Goal: Entertainment & Leisure: Consume media (video, audio)

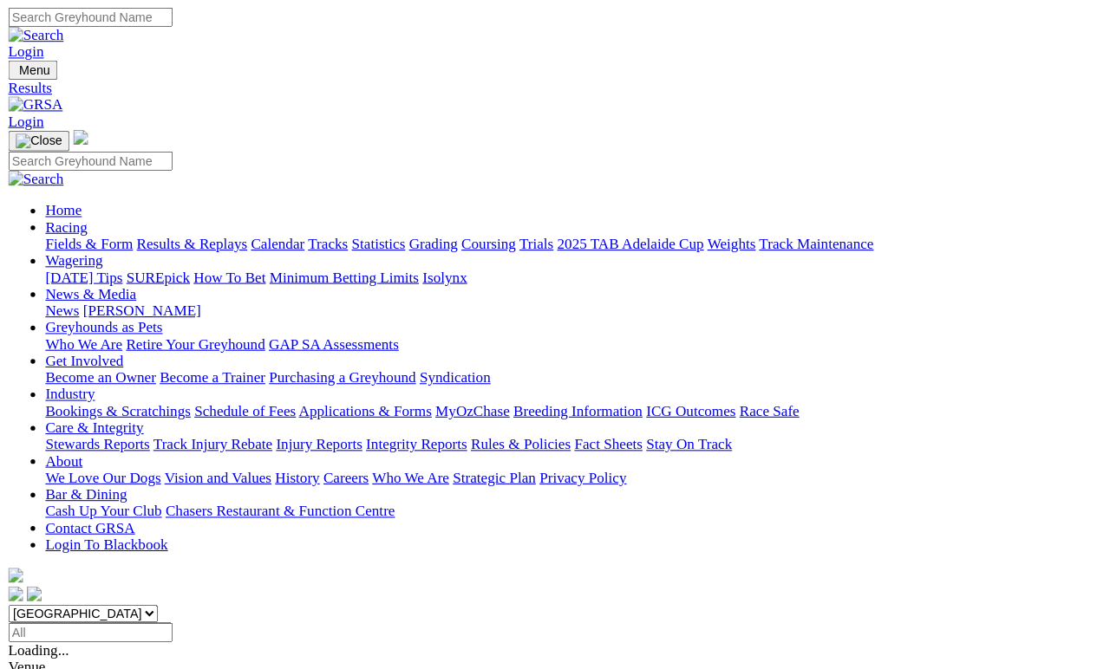
scroll to position [7, 0]
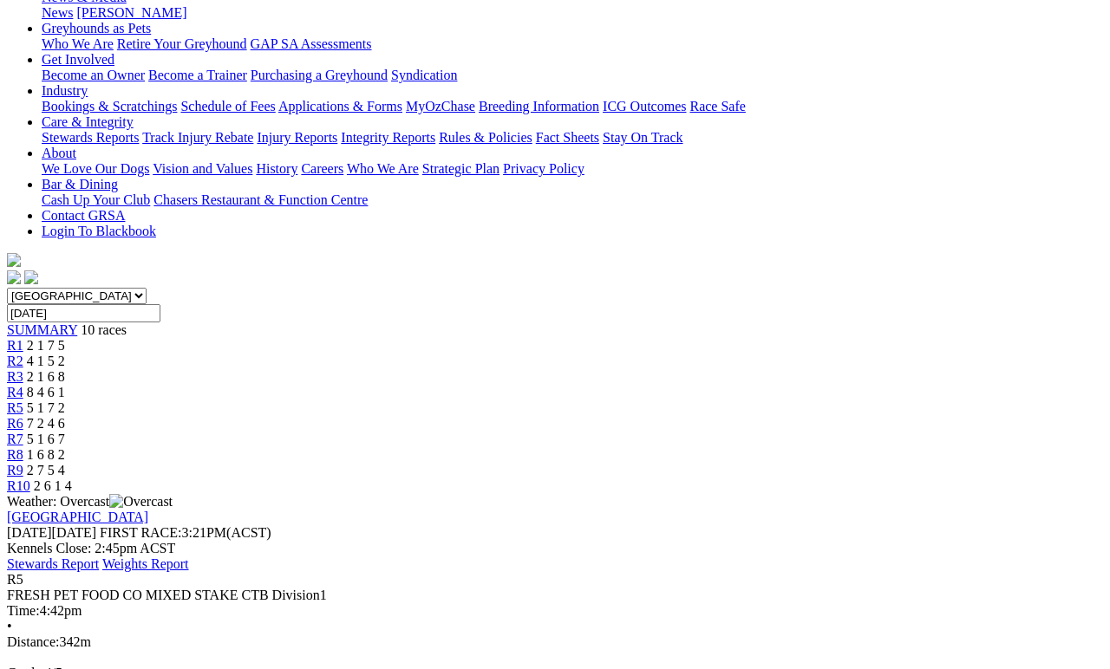
scroll to position [264, 0]
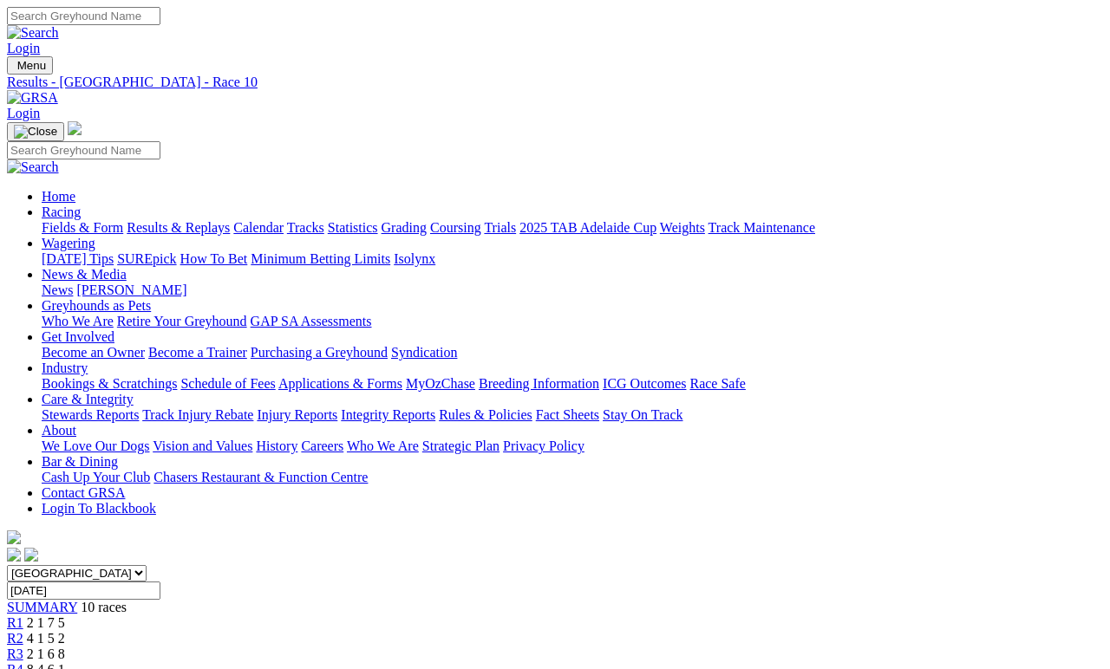
scroll to position [7, 0]
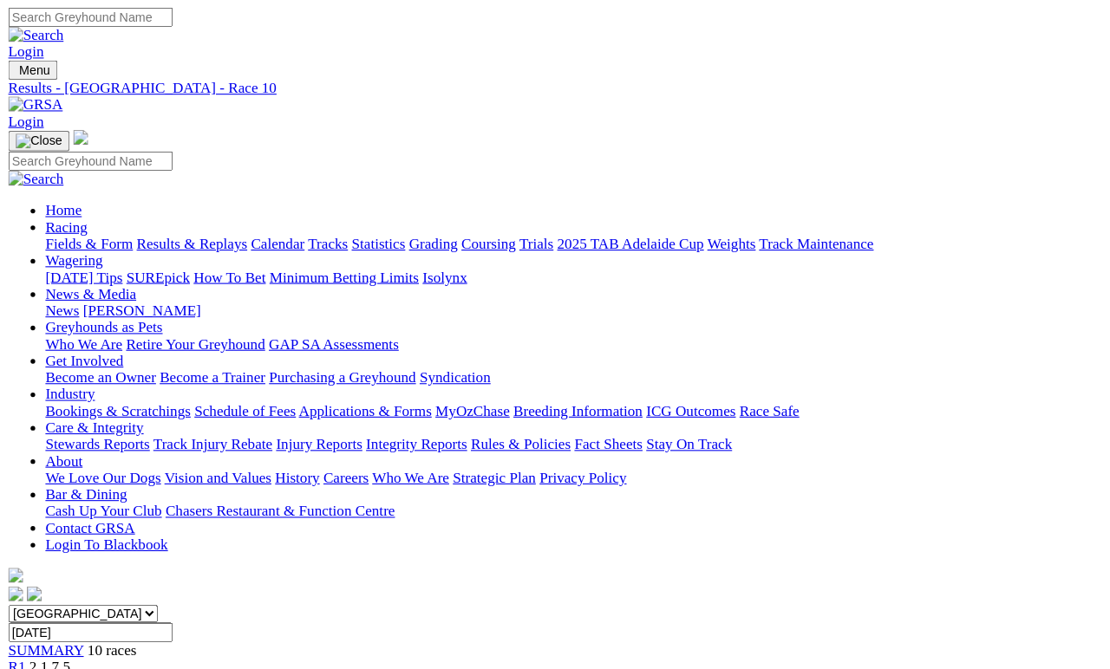
scroll to position [29, 0]
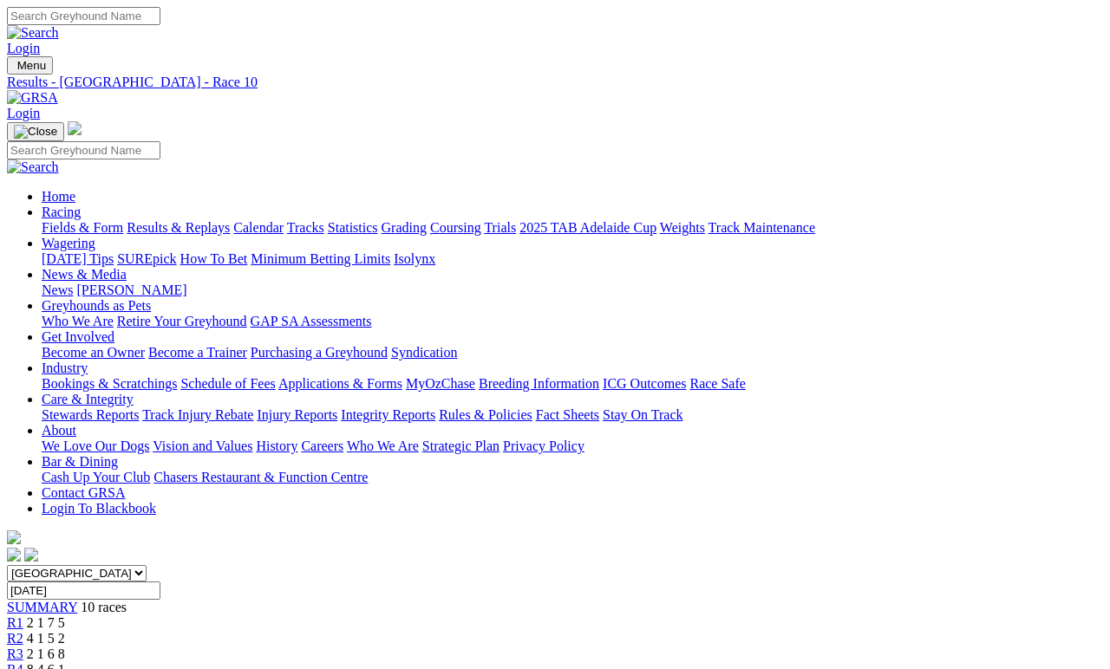
scroll to position [7, 0]
